Goal: Find specific page/section: Find specific page/section

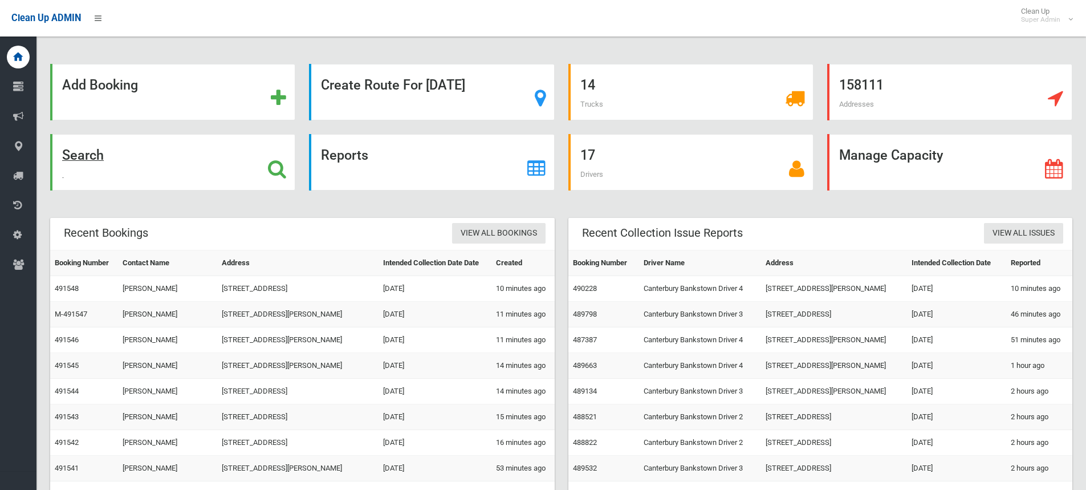
click at [83, 154] on strong "Search" at bounding box center [83, 155] width 42 height 16
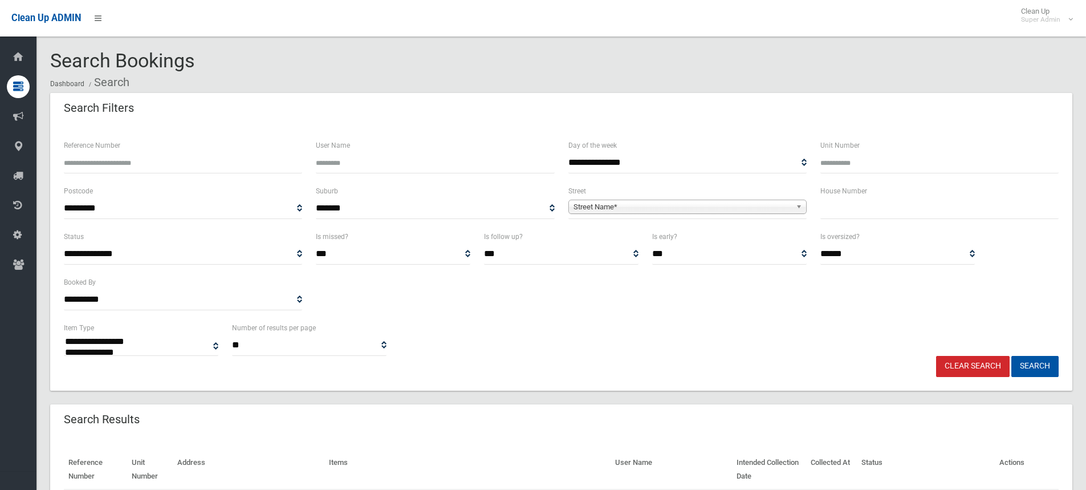
select select
click at [160, 153] on input "Reference Number" at bounding box center [183, 162] width 238 height 21
click at [837, 203] on input "text" at bounding box center [939, 208] width 238 height 21
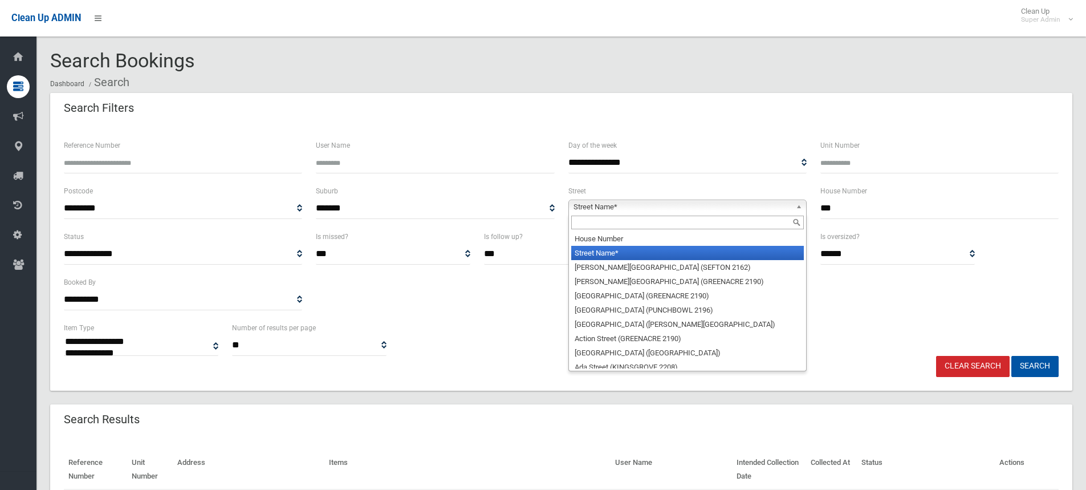
click at [718, 204] on span "Street Name*" at bounding box center [682, 207] width 218 height 14
click at [722, 206] on span "Street Name*" at bounding box center [682, 207] width 218 height 14
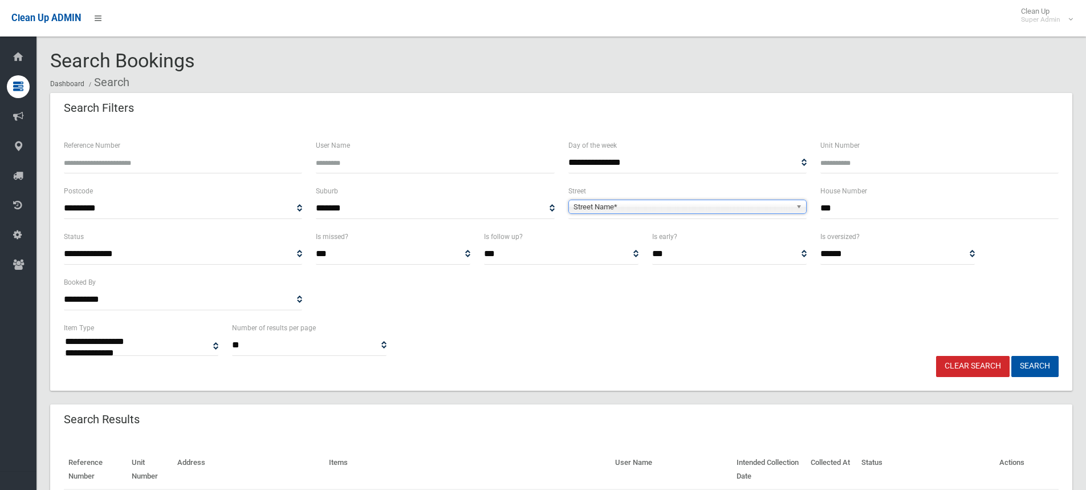
click at [722, 206] on span "Street Name*" at bounding box center [682, 207] width 218 height 14
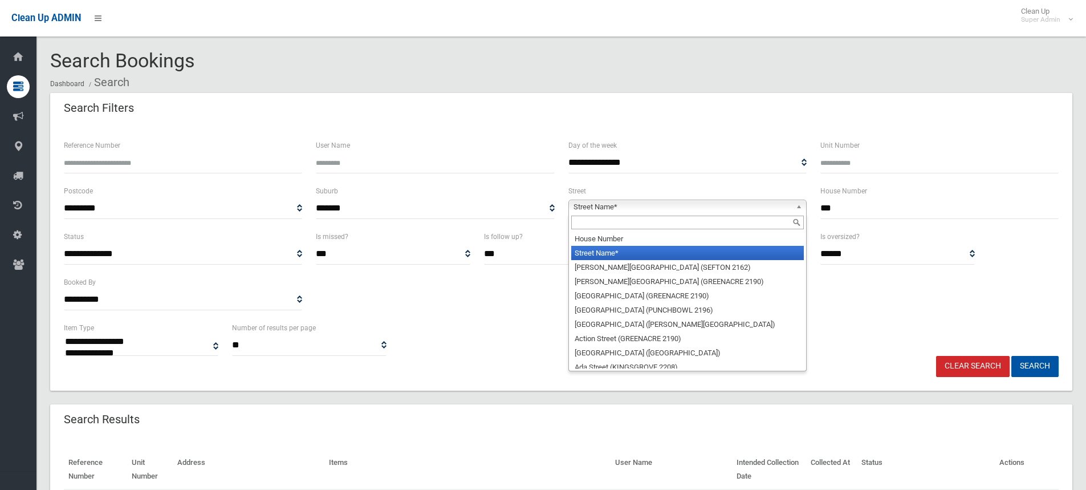
click at [865, 203] on input "***" at bounding box center [939, 208] width 238 height 21
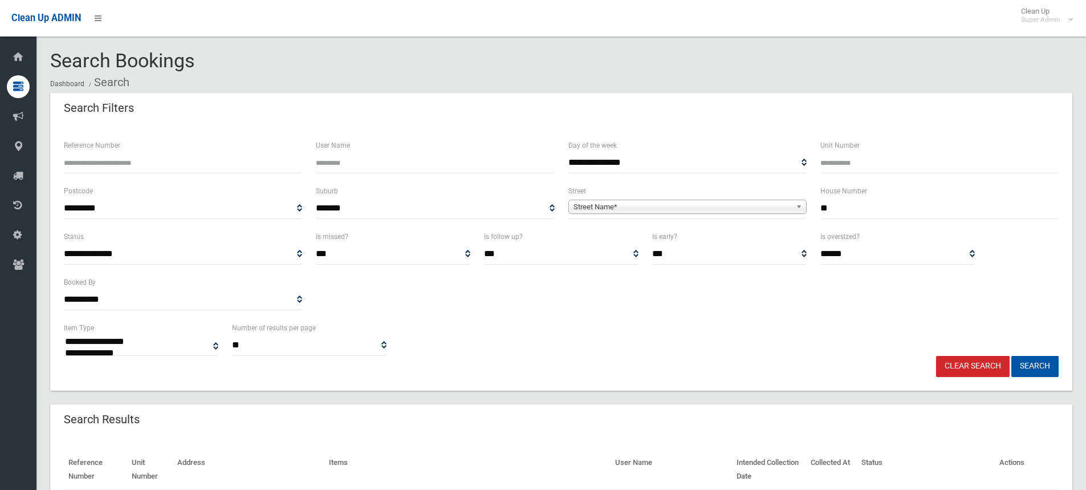
type input "*"
type input "**"
click at [675, 205] on span "Street Name*" at bounding box center [682, 207] width 218 height 14
type input "********"
click at [666, 236] on li "Restwell Street (BANKSTOWN 2200)" at bounding box center [687, 238] width 233 height 14
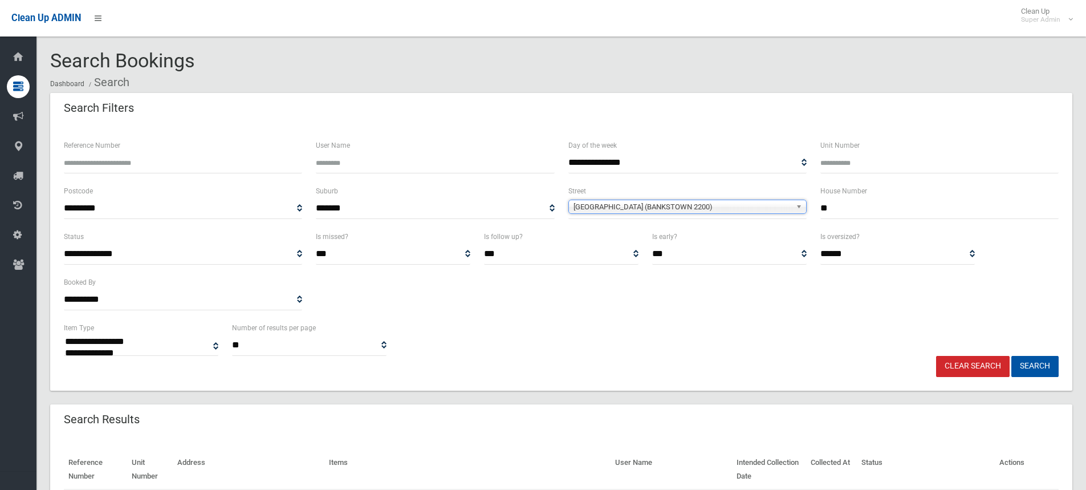
click at [850, 210] on input "**" at bounding box center [939, 208] width 238 height 21
click at [1011, 356] on button "Search" at bounding box center [1034, 366] width 47 height 21
select select
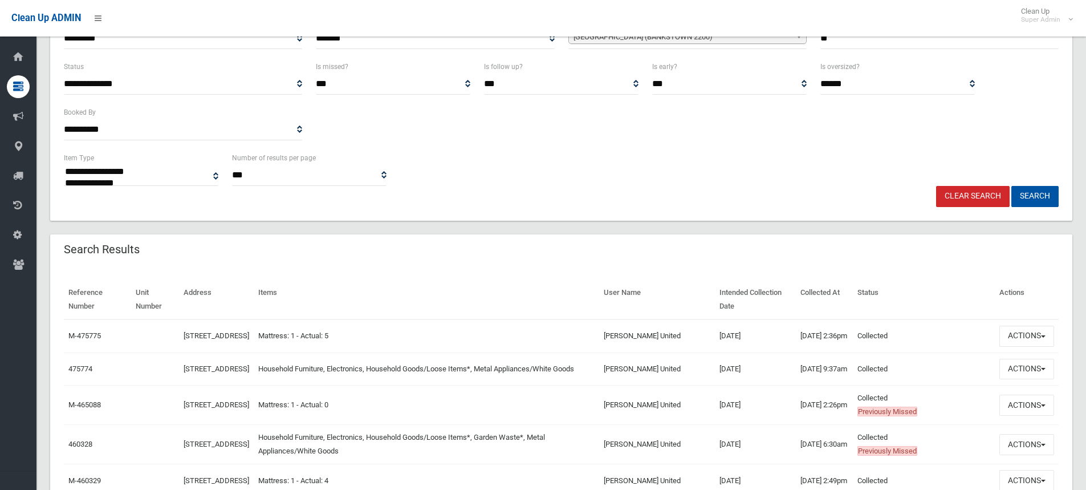
scroll to position [171, 0]
click at [219, 331] on link "[STREET_ADDRESS]" at bounding box center [217, 334] width 66 height 9
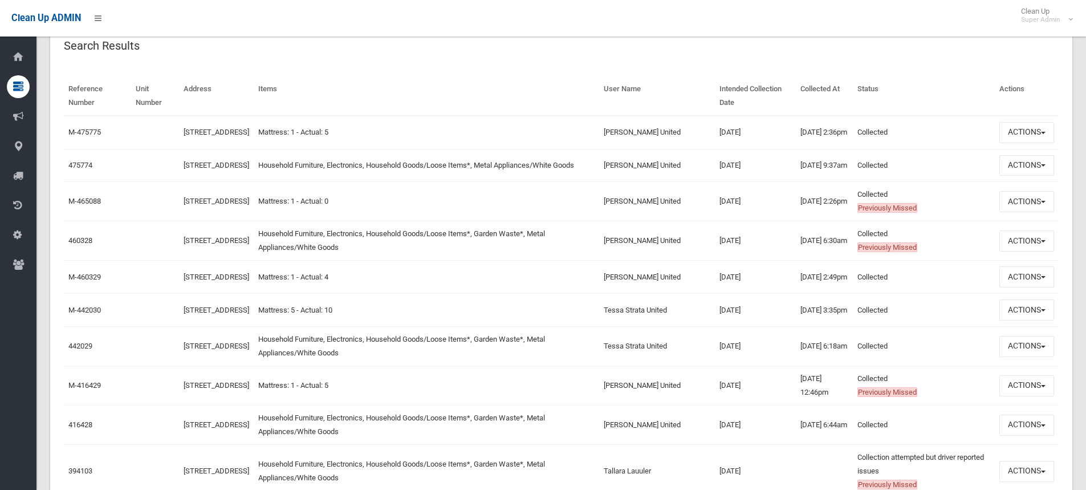
scroll to position [399, 0]
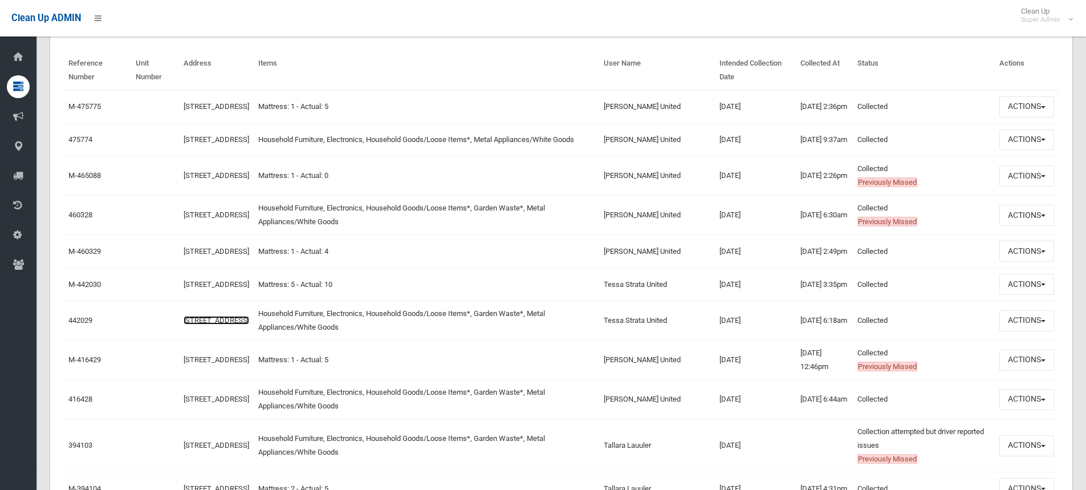
click at [229, 324] on link "[STREET_ADDRESS]" at bounding box center [217, 320] width 66 height 9
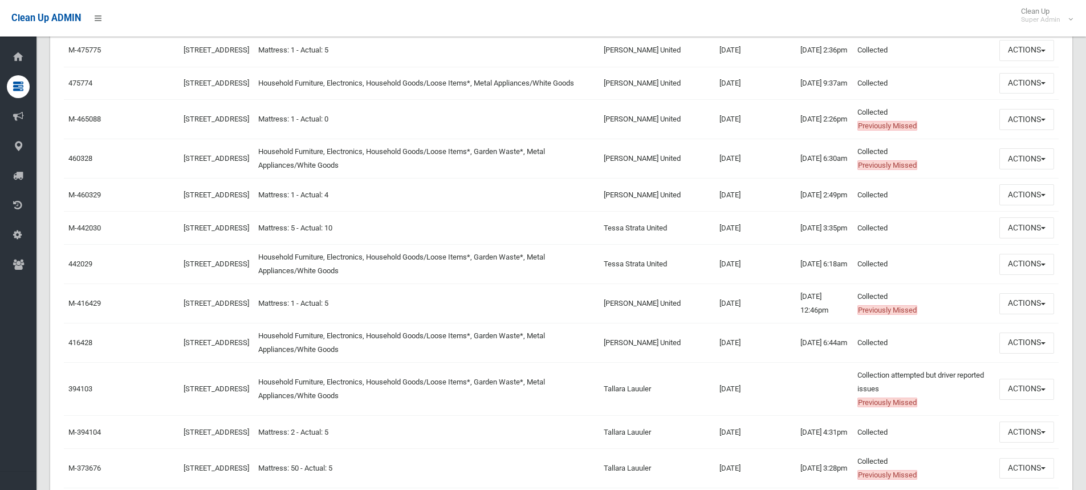
scroll to position [456, 0]
click at [249, 392] on link "[STREET_ADDRESS]" at bounding box center [217, 388] width 66 height 9
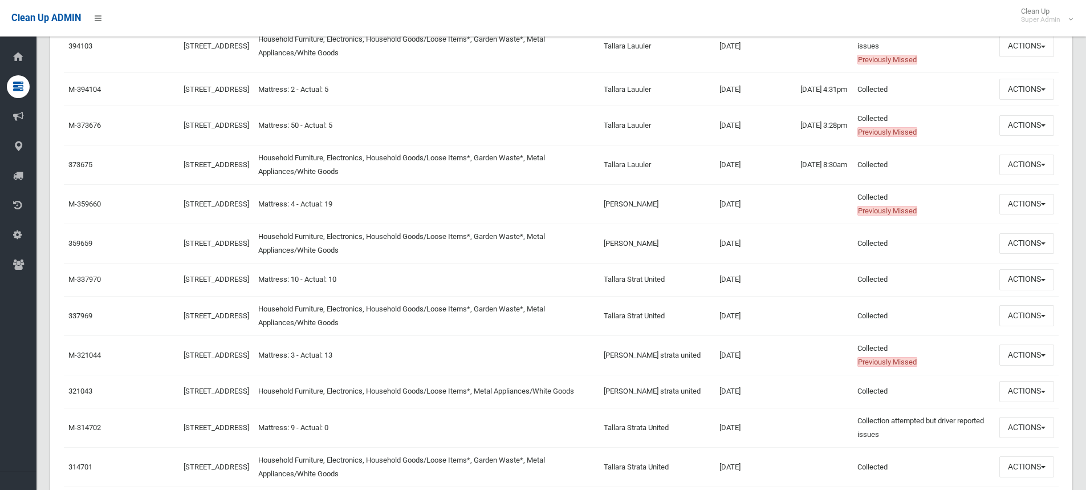
scroll to position [1083, 0]
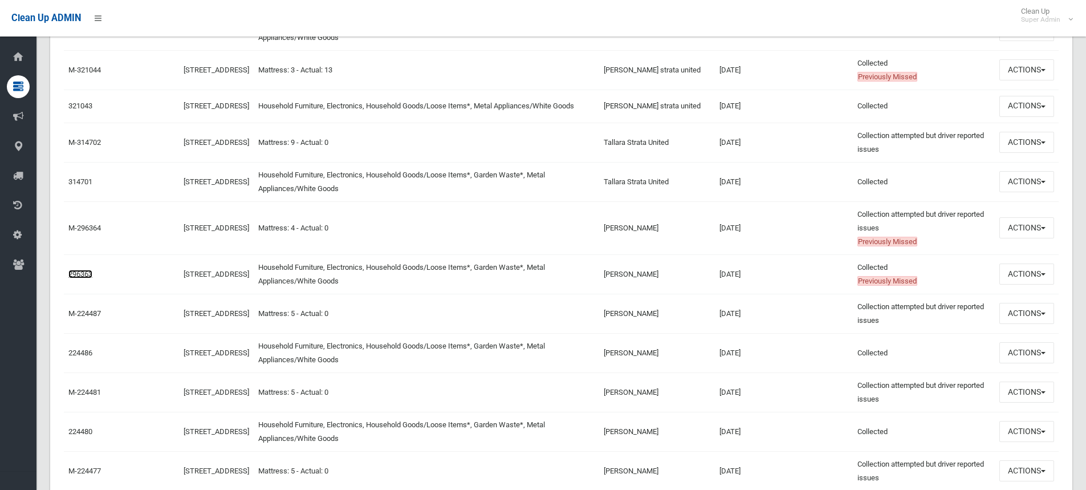
click at [82, 278] on link "296363" at bounding box center [80, 274] width 24 height 9
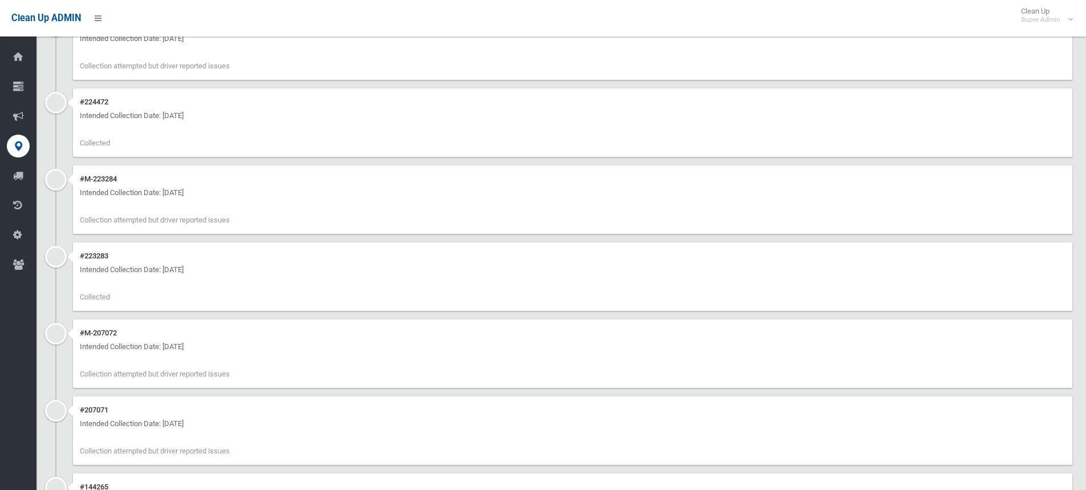
scroll to position [2714, 0]
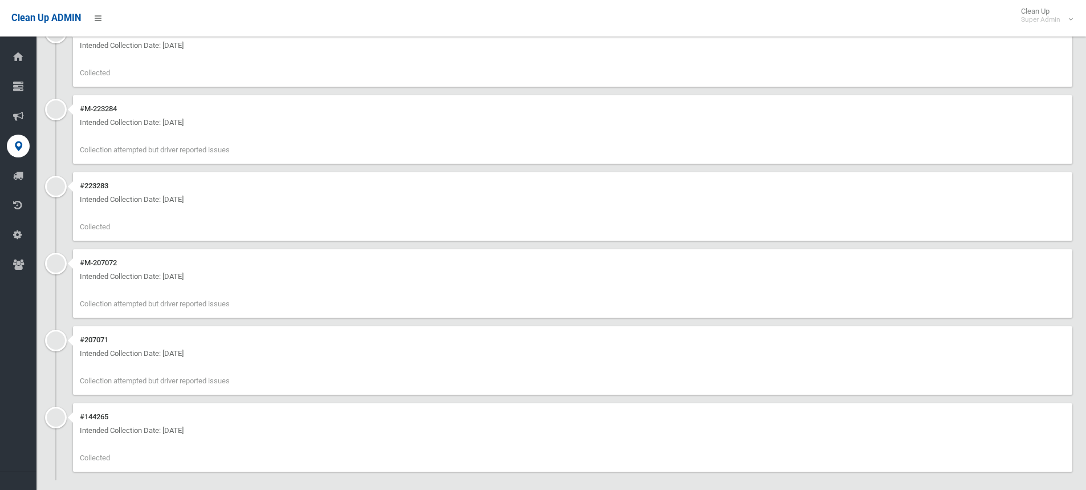
scroll to position [2714, 0]
